Goal: Information Seeking & Learning: Learn about a topic

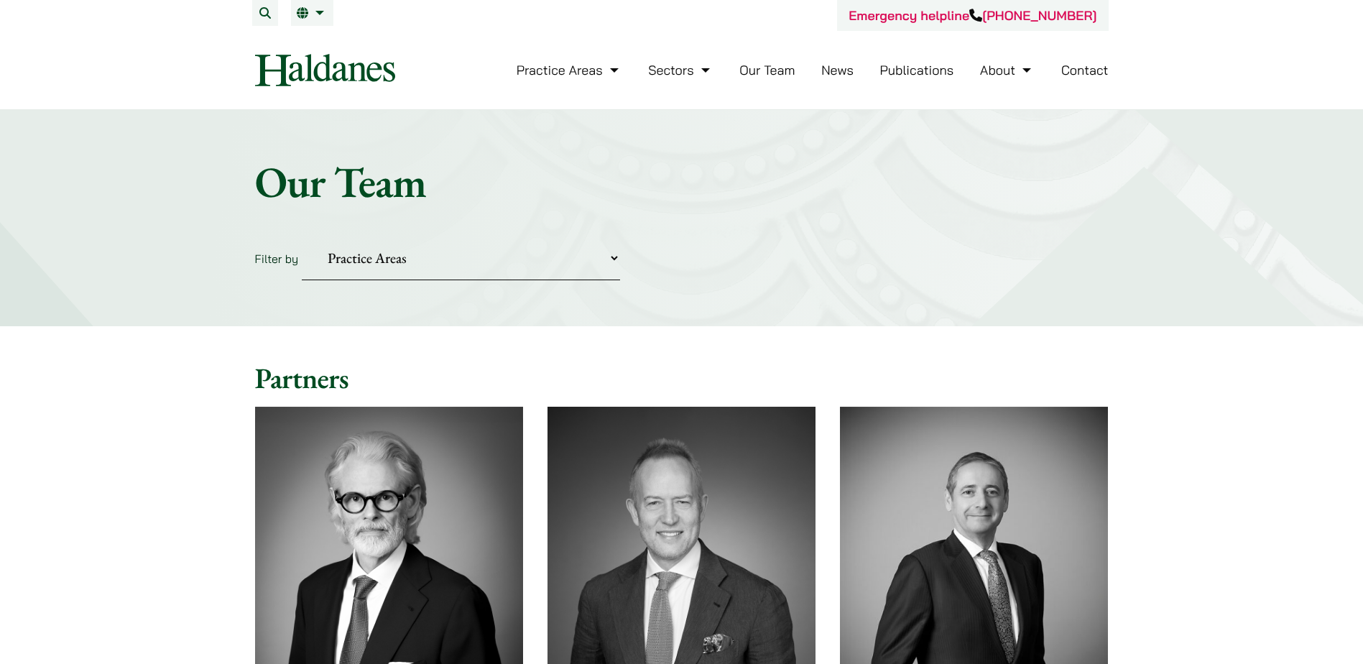
scroll to position [287, 0]
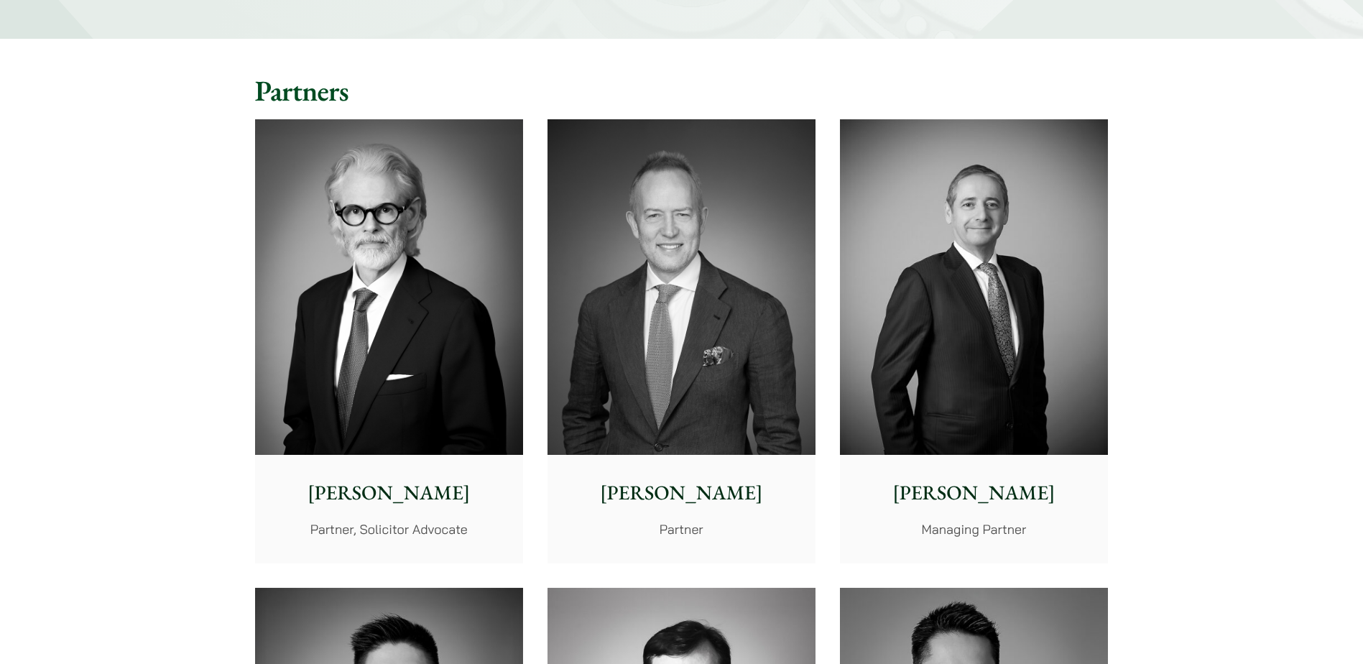
click at [645, 322] on img at bounding box center [681, 287] width 268 height 336
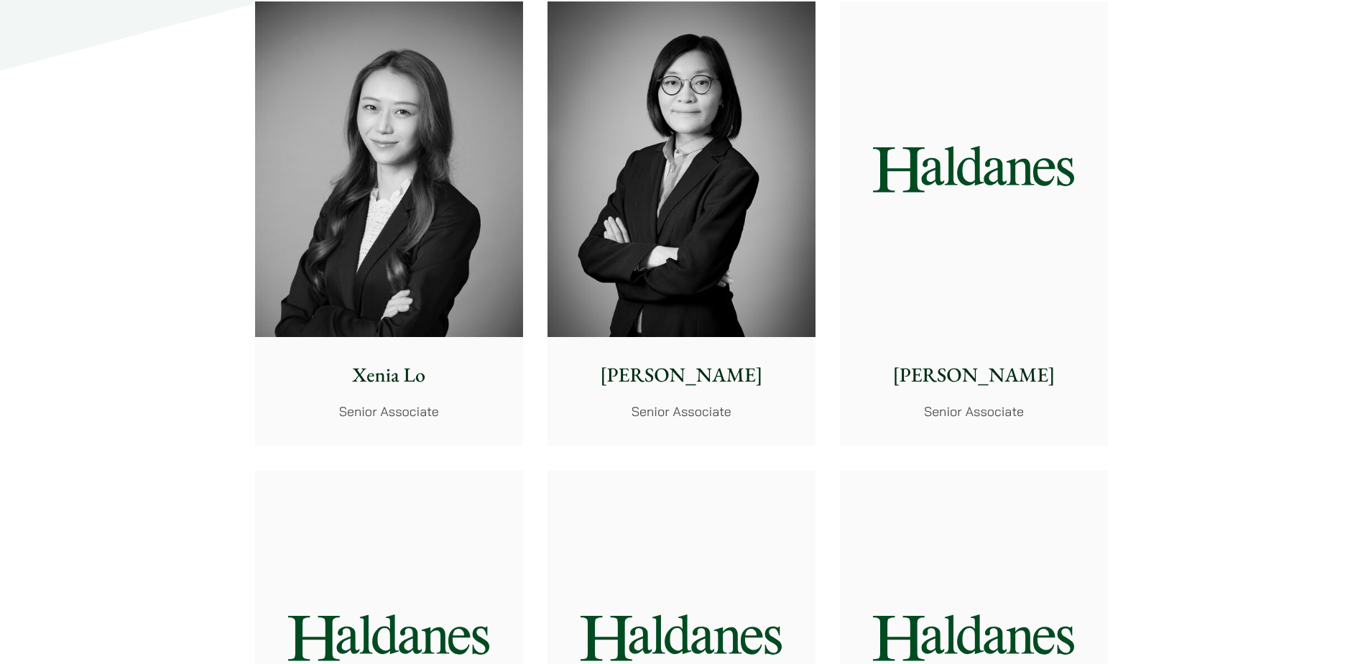
scroll to position [3808, 0]
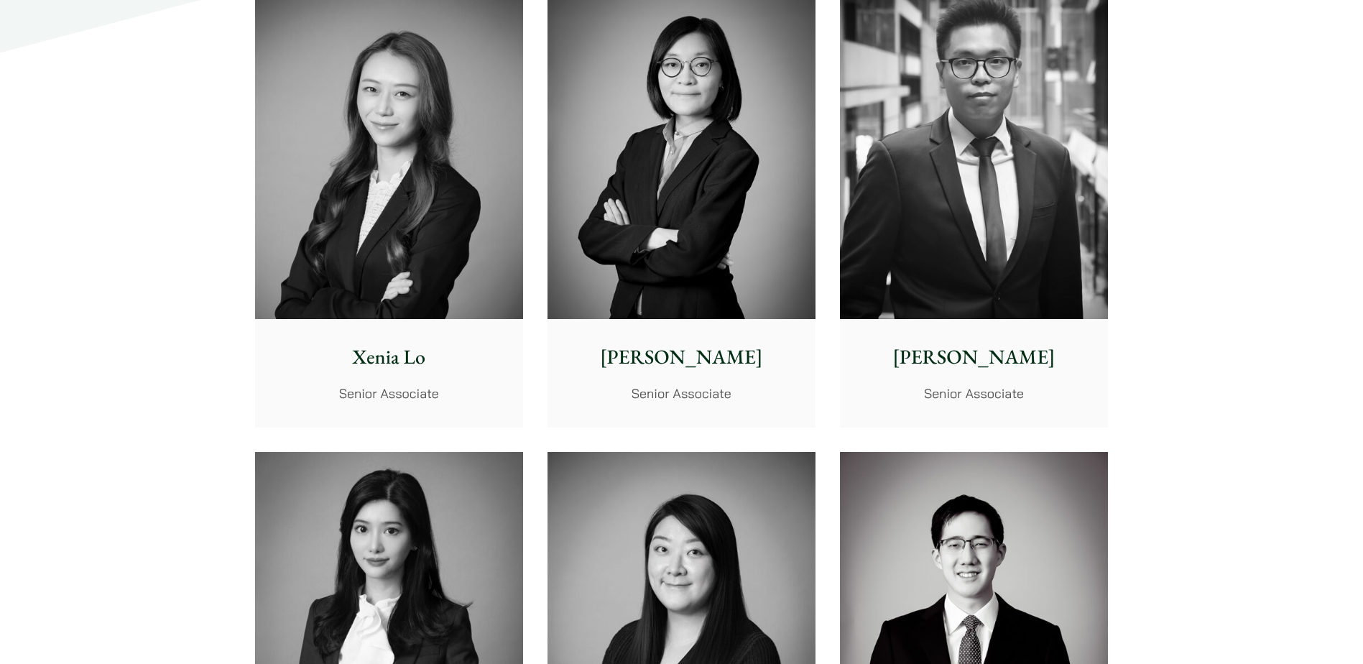
click at [944, 230] on img at bounding box center [974, 151] width 268 height 336
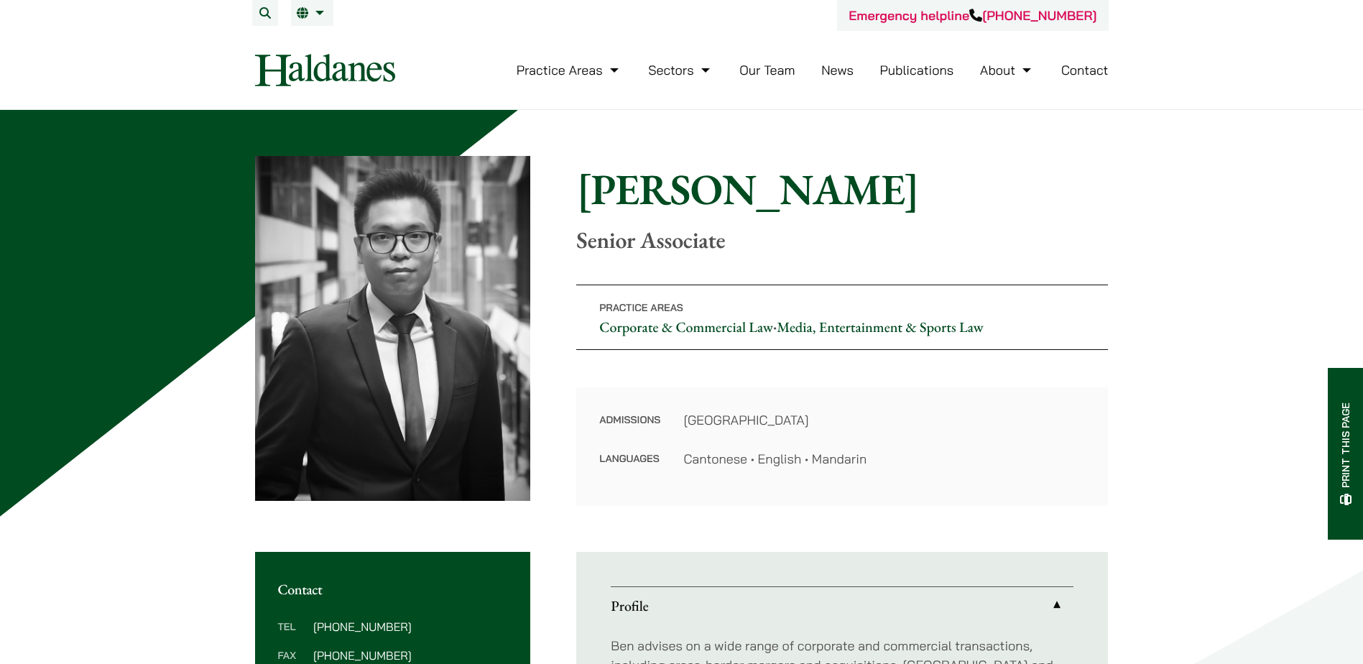
click at [326, 70] on img at bounding box center [325, 70] width 140 height 32
